Goal: Information Seeking & Learning: Learn about a topic

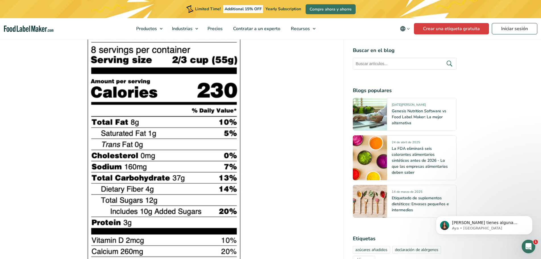
scroll to position [654, 0]
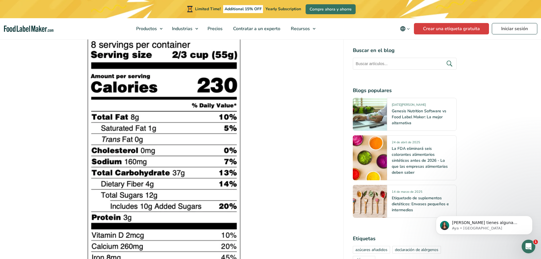
click at [168, 156] on img at bounding box center [163, 158] width 159 height 291
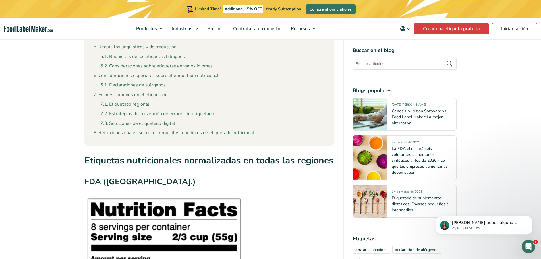
scroll to position [455, 0]
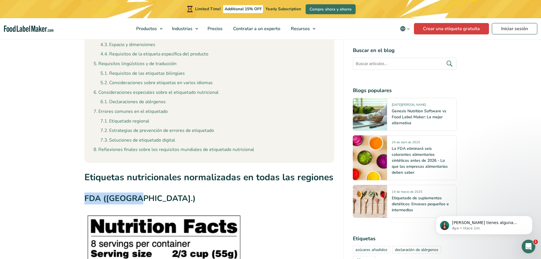
drag, startPoint x: 86, startPoint y: 191, endPoint x: 136, endPoint y: 192, distance: 50.1
click at [136, 193] on h3 "FDA ([GEOGRAPHIC_DATA].)" at bounding box center [209, 200] width 250 height 15
copy h3 "FDA ([GEOGRAPHIC_DATA].)"
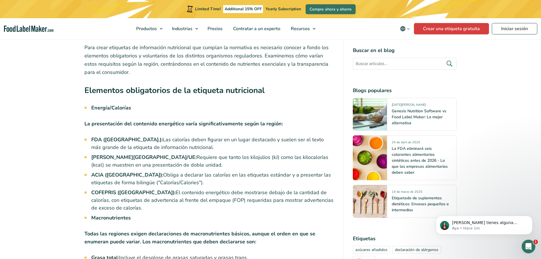
scroll to position [1309, 0]
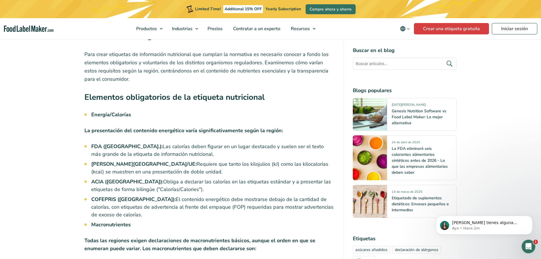
drag, startPoint x: 92, startPoint y: 94, endPoint x: 185, endPoint y: 195, distance: 137.3
copy div "Energía/Calorías La presentación del contenido energético varía significativame…"
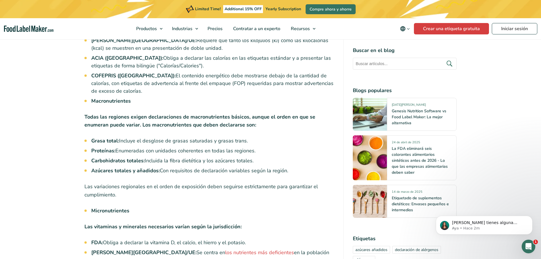
scroll to position [1422, 0]
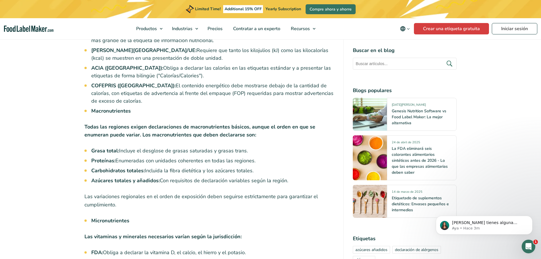
drag, startPoint x: 92, startPoint y: 92, endPoint x: 289, endPoint y: 161, distance: 209.1
copy div "Macronutrientes Todas las regiones exigen declaraciones de macronutrientes bási…"
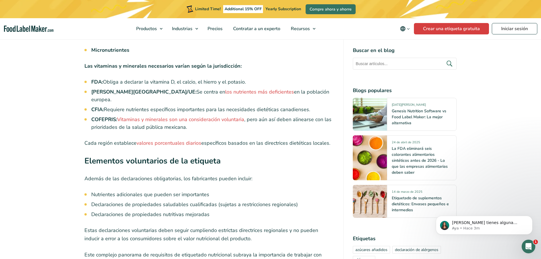
scroll to position [1565, 0]
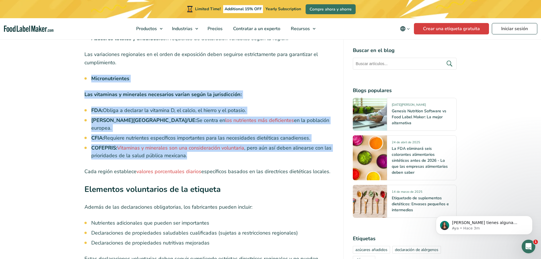
drag, startPoint x: 92, startPoint y: 60, endPoint x: 214, endPoint y: 130, distance: 140.8
copy div "Micronutrientes Las vitaminas y minerales necesarios varían según la jurisdicci…"
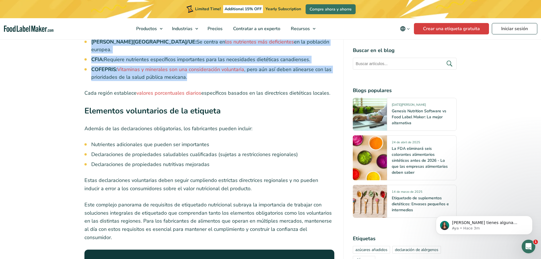
scroll to position [1650, 0]
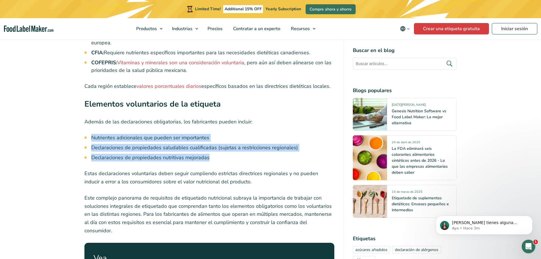
drag, startPoint x: 92, startPoint y: 111, endPoint x: 210, endPoint y: 132, distance: 119.3
click at [210, 134] on ul "Nutrientes adicionales que pueden ser importantes Declaraciones de propiedades …" at bounding box center [212, 148] width 243 height 28
copy ul "Nutrientes adicionales que pueden ser importantes Declaraciones de propiedades …"
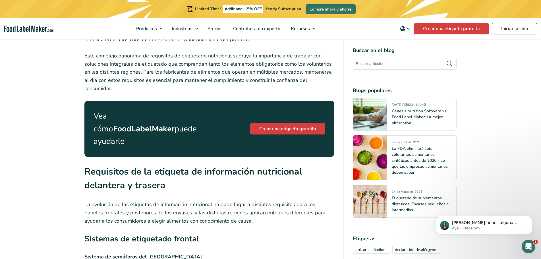
scroll to position [1821, 0]
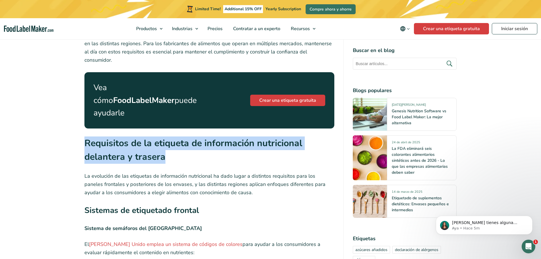
drag, startPoint x: 85, startPoint y: 94, endPoint x: 172, endPoint y: 113, distance: 89.3
click at [172, 137] on h2 "Requisitos de la etiqueta de información nutricional delantera y trasera" at bounding box center [209, 152] width 250 height 31
copy strong "Requisitos de la etiqueta de información nutricional delantera y trasera"
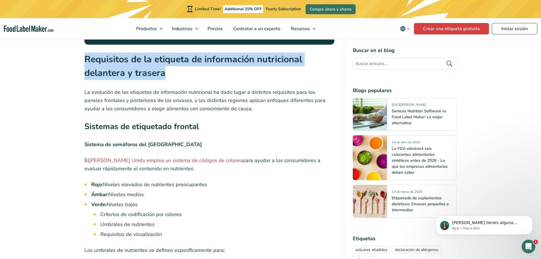
scroll to position [1906, 0]
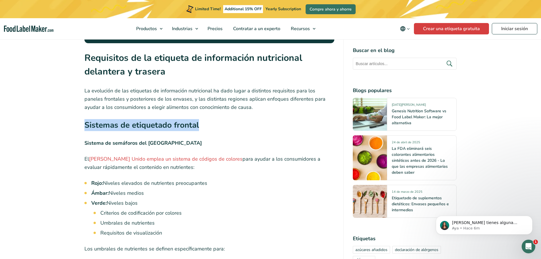
drag, startPoint x: 86, startPoint y: 76, endPoint x: 207, endPoint y: 75, distance: 120.6
click at [207, 119] on h3 "Sistemas de etiquetado frontal" at bounding box center [209, 126] width 250 height 15
copy strong "Sistemas de etiquetado frontal"
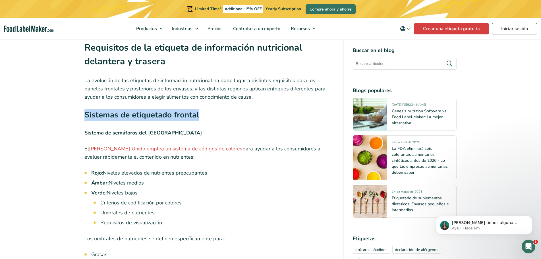
scroll to position [1934, 0]
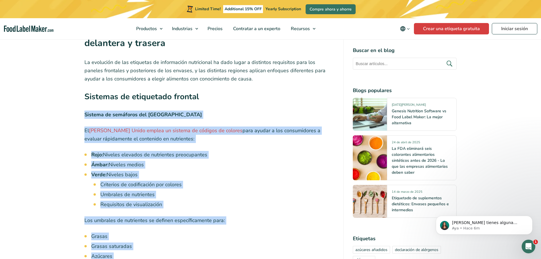
drag, startPoint x: 84, startPoint y: 67, endPoint x: 156, endPoint y: 218, distance: 167.6
copy div "Sistema de semáforos del [GEOGRAPHIC_DATA] [GEOGRAPHIC_DATA][PERSON_NAME] emple…"
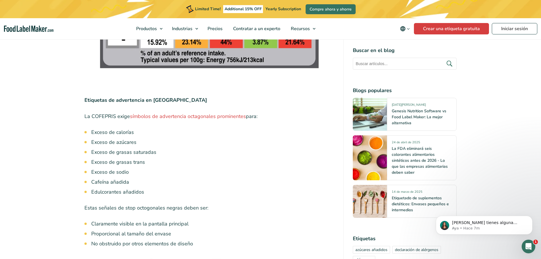
scroll to position [2247, 0]
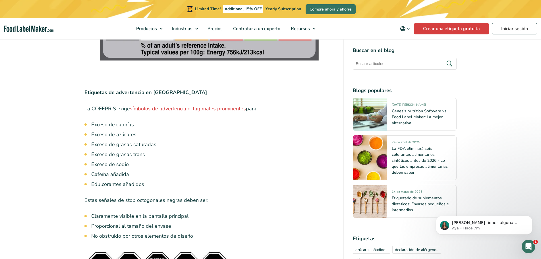
click at [84, 89] on strong "Etiquetas de advertencia en [GEOGRAPHIC_DATA]" at bounding box center [145, 92] width 123 height 7
drag, startPoint x: 85, startPoint y: 45, endPoint x: 171, endPoint y: 44, distance: 86.2
click at [171, 88] on p "Etiquetas de advertencia en [GEOGRAPHIC_DATA]" at bounding box center [209, 92] width 250 height 8
copy strong "Etiquetas de advertencia en [GEOGRAPHIC_DATA]"
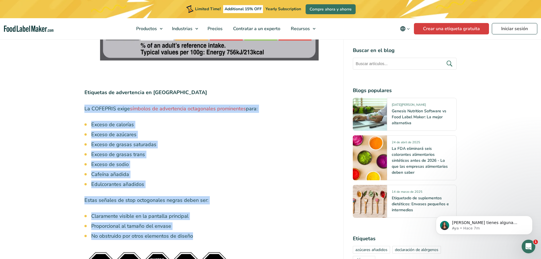
drag, startPoint x: 85, startPoint y: 62, endPoint x: 194, endPoint y: 189, distance: 167.6
copy div "La COFEPRIS exige símbolos de advertencia octagonales prominentes para: Exceso …"
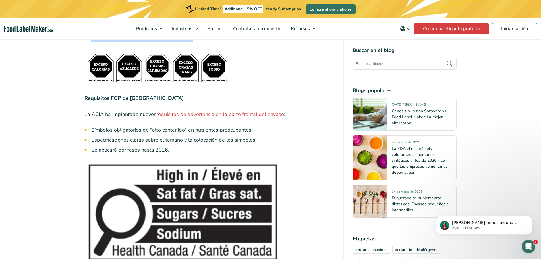
scroll to position [2446, 0]
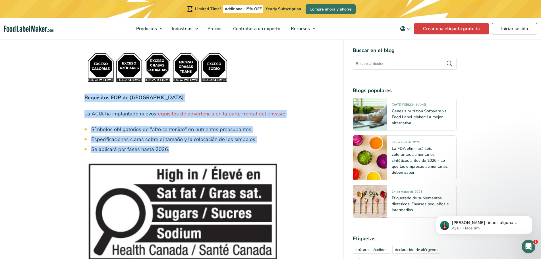
drag, startPoint x: 85, startPoint y: 50, endPoint x: 181, endPoint y: 104, distance: 110.2
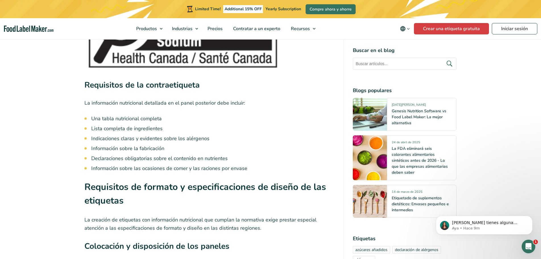
scroll to position [2645, 0]
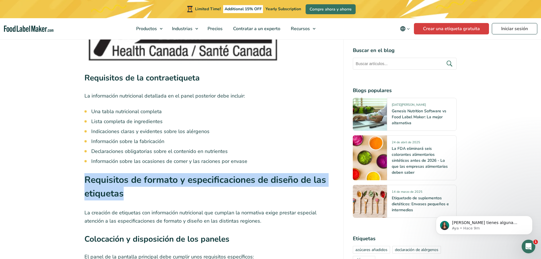
drag, startPoint x: 85, startPoint y: 133, endPoint x: 125, endPoint y: 147, distance: 42.7
click at [125, 173] on h2 "Requisitos de formato y especificaciones de diseño de las etiquetas" at bounding box center [209, 188] width 250 height 31
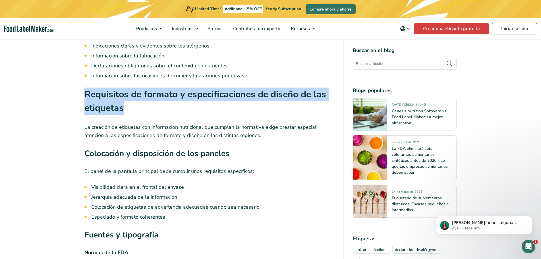
scroll to position [2759, 0]
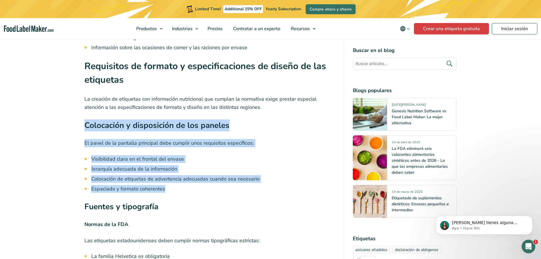
drag, startPoint x: 84, startPoint y: 76, endPoint x: 180, endPoint y: 143, distance: 116.5
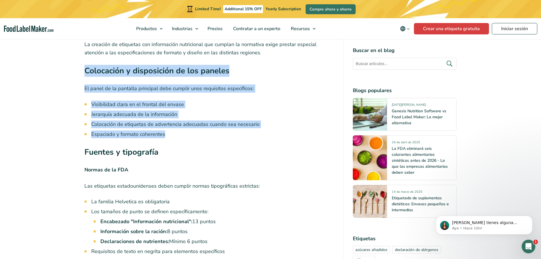
scroll to position [2845, 0]
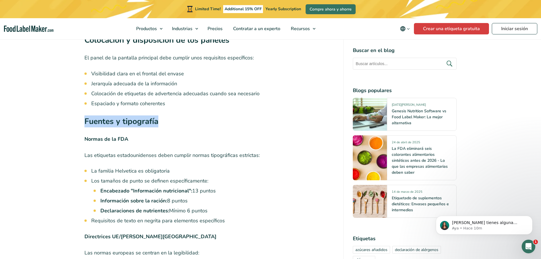
drag, startPoint x: 86, startPoint y: 73, endPoint x: 175, endPoint y: 71, distance: 88.8
click at [175, 115] on h3 "Fuentes y tipografía" at bounding box center [209, 122] width 250 height 15
click at [84, 136] on strong "Normas de la FDA" at bounding box center [106, 139] width 44 height 7
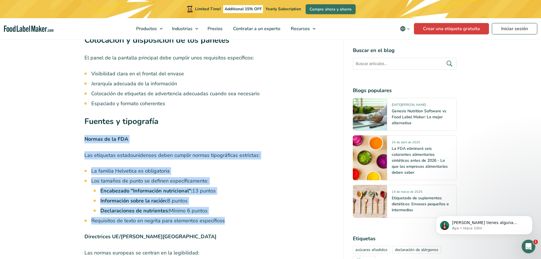
drag, startPoint x: 84, startPoint y: 90, endPoint x: 223, endPoint y: 175, distance: 162.3
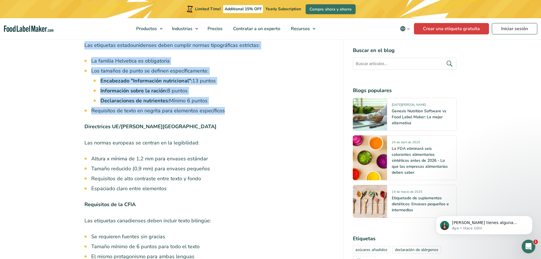
scroll to position [2958, 0]
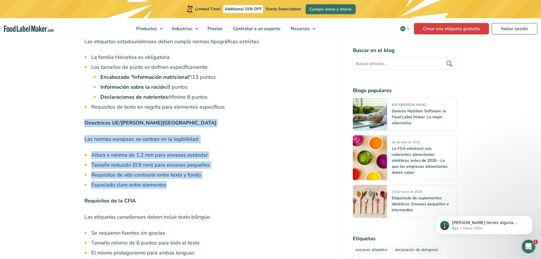
drag, startPoint x: 85, startPoint y: 75, endPoint x: 176, endPoint y: 137, distance: 109.9
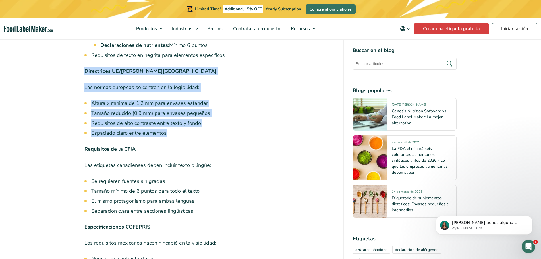
scroll to position [3015, 0]
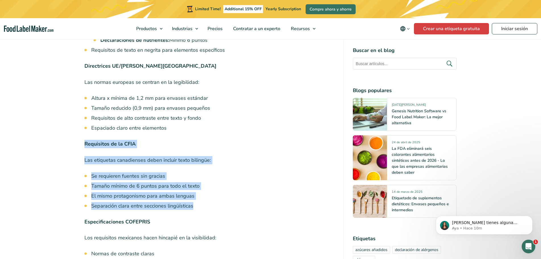
drag, startPoint x: 84, startPoint y: 96, endPoint x: 183, endPoint y: 150, distance: 112.4
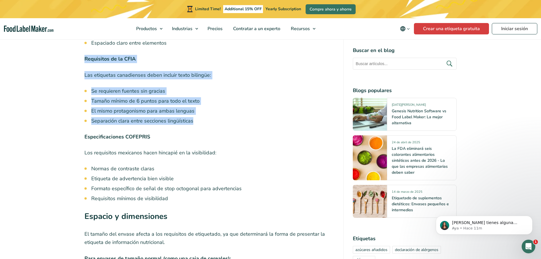
scroll to position [3101, 0]
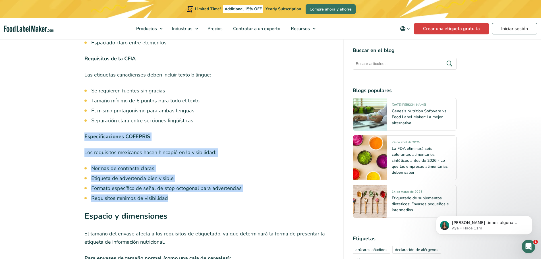
drag, startPoint x: 85, startPoint y: 89, endPoint x: 171, endPoint y: 153, distance: 106.7
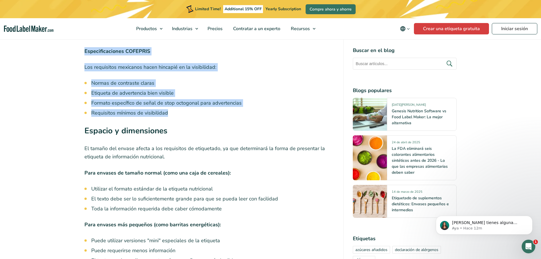
scroll to position [3214, 0]
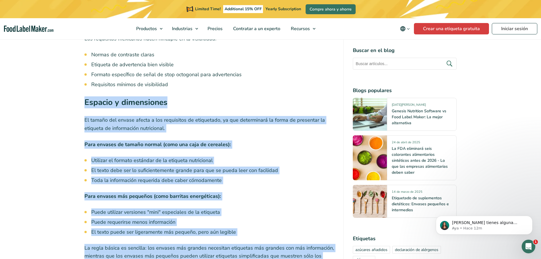
drag, startPoint x: 85, startPoint y: 55, endPoint x: 264, endPoint y: 225, distance: 247.1
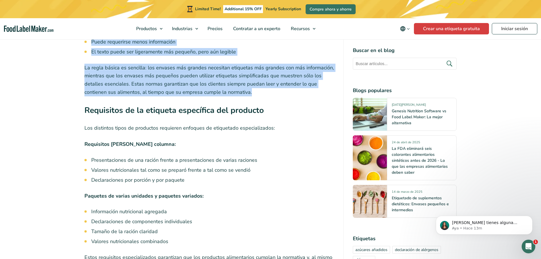
scroll to position [3385, 0]
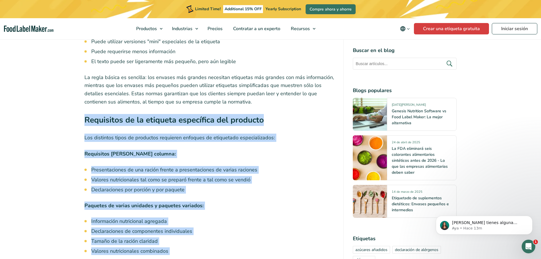
drag, startPoint x: 85, startPoint y: 73, endPoint x: 219, endPoint y: 238, distance: 212.7
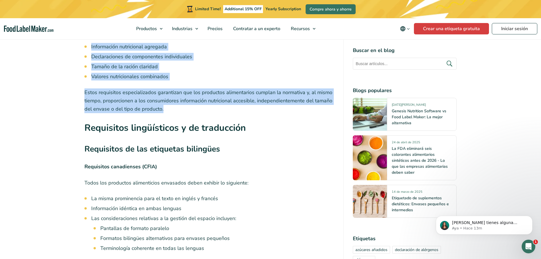
scroll to position [3556, 0]
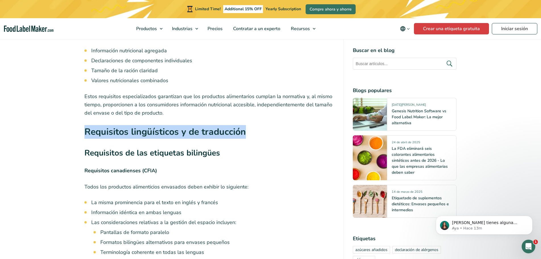
drag, startPoint x: 87, startPoint y: 82, endPoint x: 249, endPoint y: 88, distance: 162.0
click at [249, 125] on h2 "Requisitos lingüísticos y de traducción" at bounding box center [209, 133] width 250 height 17
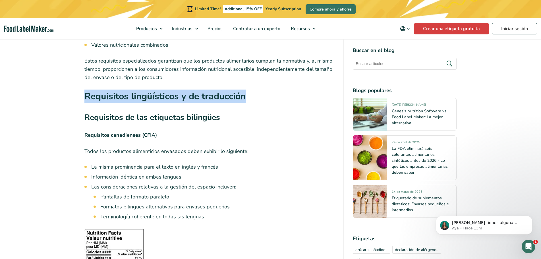
scroll to position [3613, 0]
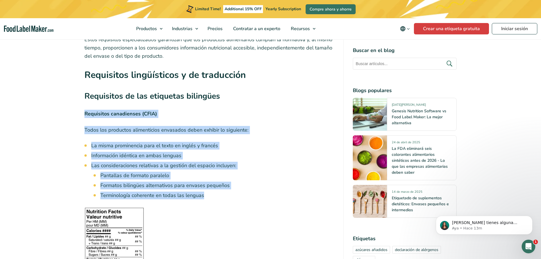
drag, startPoint x: 85, startPoint y: 67, endPoint x: 207, endPoint y: 147, distance: 146.3
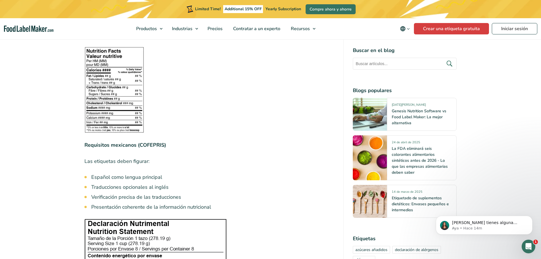
scroll to position [3783, 0]
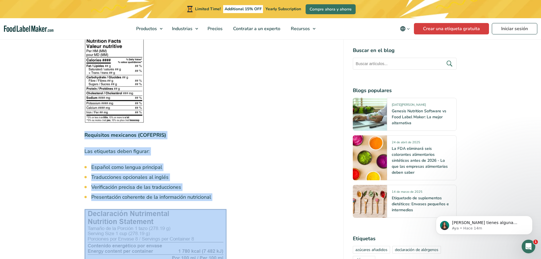
drag, startPoint x: 85, startPoint y: 87, endPoint x: 208, endPoint y: 156, distance: 140.6
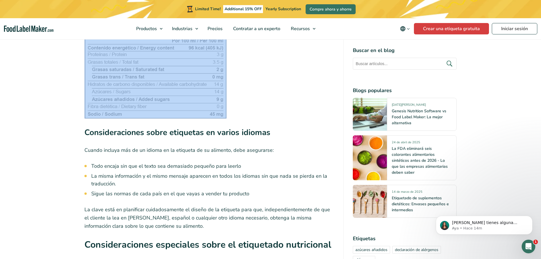
scroll to position [4011, 0]
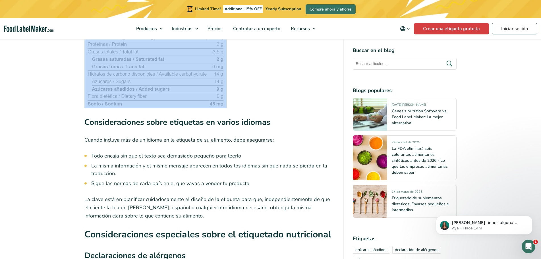
drag, startPoint x: 85, startPoint y: 92, endPoint x: 181, endPoint y: 169, distance: 122.8
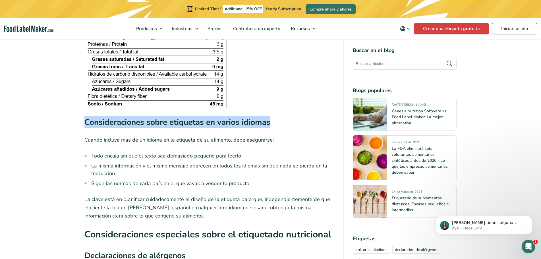
drag, startPoint x: 85, startPoint y: 75, endPoint x: 283, endPoint y: 83, distance: 198.1
click at [294, 116] on h3 "Consideraciones sobre etiquetas en varios idiomas" at bounding box center [209, 123] width 250 height 15
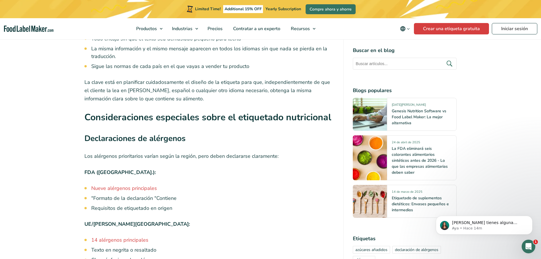
scroll to position [4125, 0]
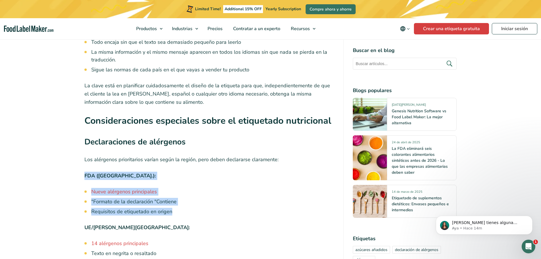
drag, startPoint x: 84, startPoint y: 127, endPoint x: 172, endPoint y: 166, distance: 96.1
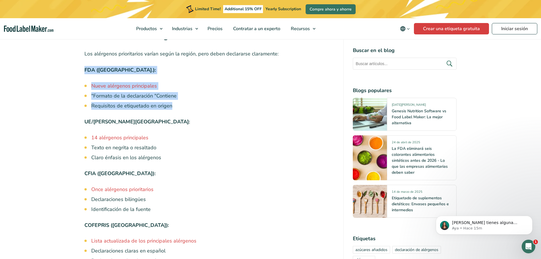
scroll to position [4238, 0]
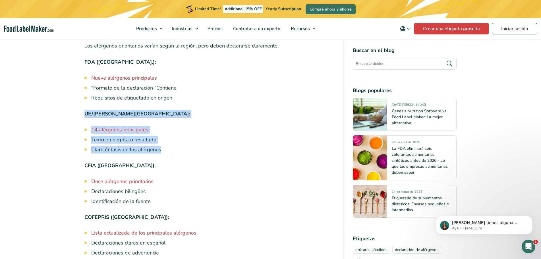
drag, startPoint x: 85, startPoint y: 66, endPoint x: 161, endPoint y: 103, distance: 84.9
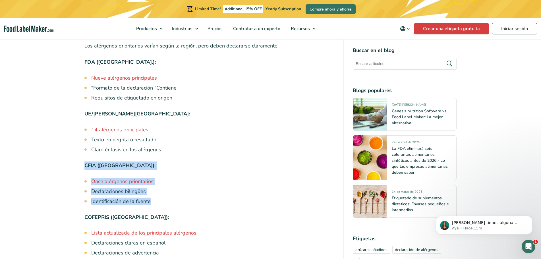
drag, startPoint x: 84, startPoint y: 117, endPoint x: 151, endPoint y: 153, distance: 75.8
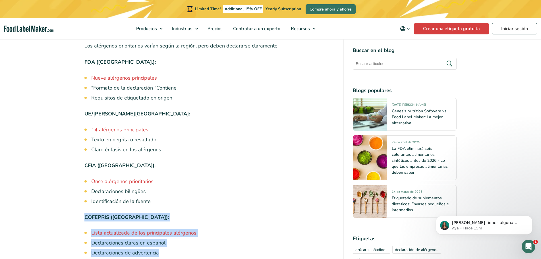
drag, startPoint x: 86, startPoint y: 170, endPoint x: 162, endPoint y: 205, distance: 84.5
click at [188, 213] on p "COFEPRIS ([GEOGRAPHIC_DATA]):" at bounding box center [209, 217] width 250 height 8
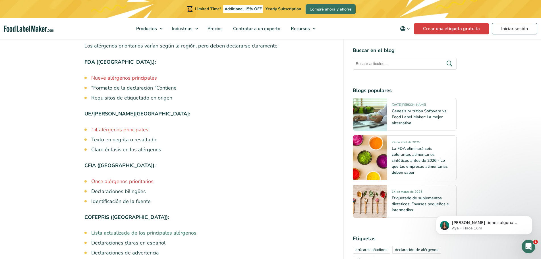
click at [167, 230] on link "Lista actualizada de los principales alérgenos" at bounding box center [143, 233] width 105 height 7
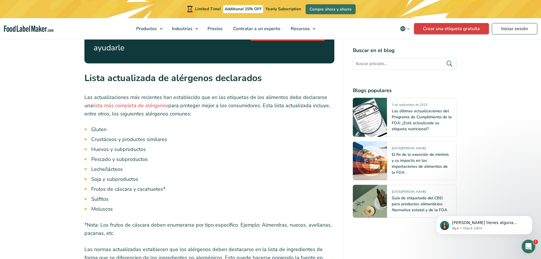
scroll to position [825, 0]
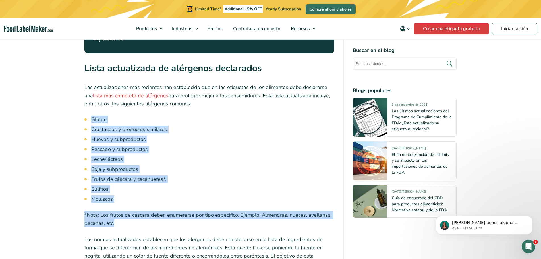
drag, startPoint x: 92, startPoint y: 90, endPoint x: 153, endPoint y: 194, distance: 119.7
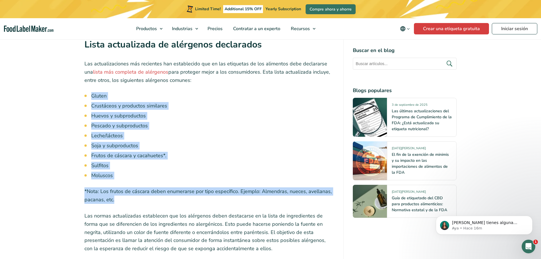
scroll to position [796, 0]
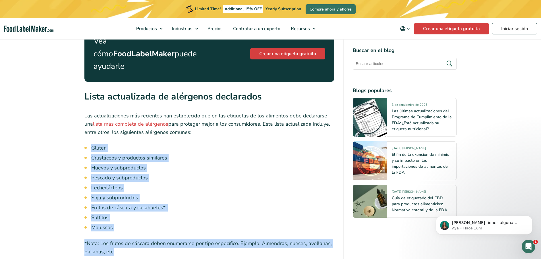
copy div "Gluten Crustáceos y productos similares Huevos y subproductos Pescado y subprod…"
click at [182, 224] on li "Moluscos" at bounding box center [212, 228] width 243 height 8
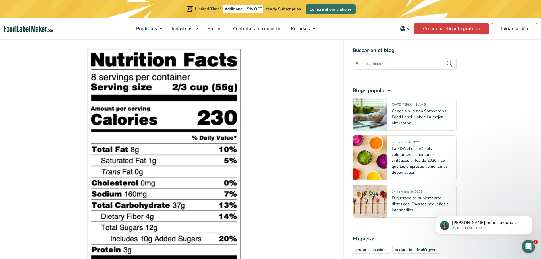
scroll to position [626, 0]
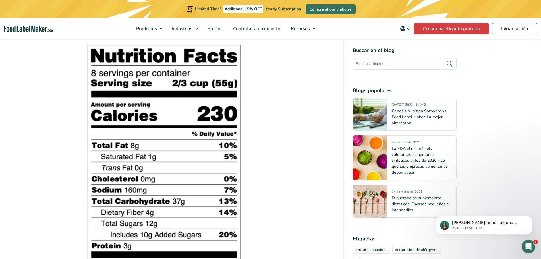
click at [171, 154] on img at bounding box center [163, 187] width 159 height 291
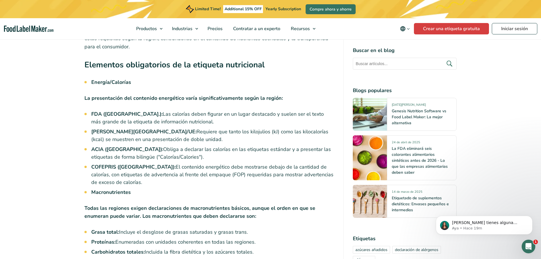
scroll to position [1365, 0]
